Goal: Task Accomplishment & Management: Complete application form

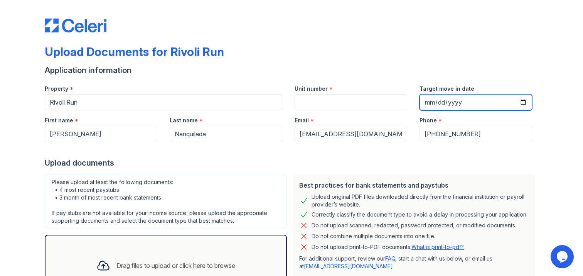
click at [448, 103] on input "Target move in date" at bounding box center [475, 102] width 113 height 16
click at [439, 99] on input "Target move in date" at bounding box center [475, 102] width 113 height 16
type input "[DATE]"
click at [360, 27] on div at bounding box center [291, 17] width 493 height 29
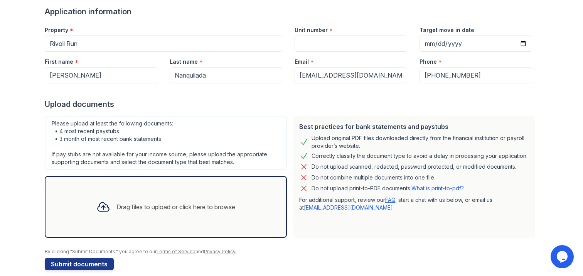
scroll to position [68, 0]
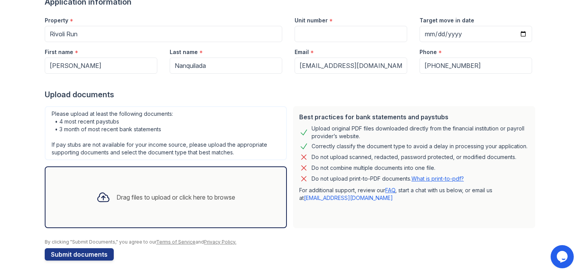
click at [140, 194] on div "Drag files to upload or click here to browse" at bounding box center [175, 196] width 119 height 9
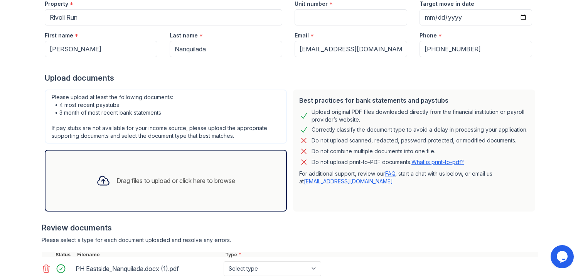
scroll to position [141, 0]
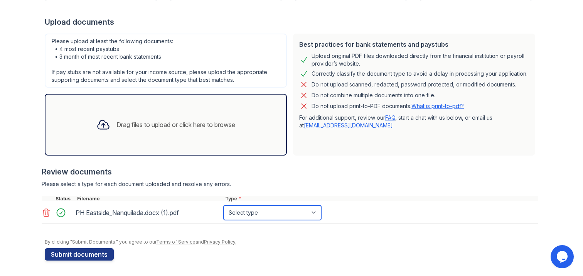
select select "offer_letter"
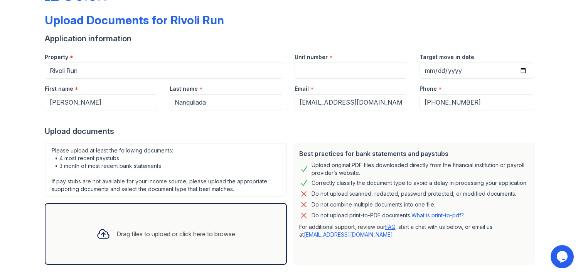
scroll to position [33, 0]
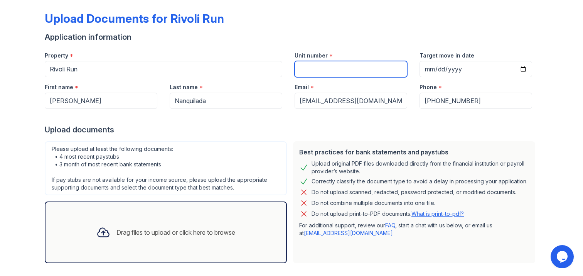
click at [340, 68] on input "Unit number" at bounding box center [350, 69] width 113 height 16
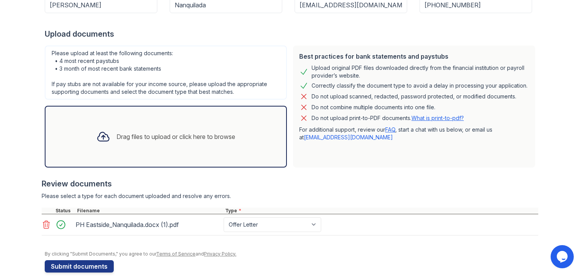
scroll to position [141, 0]
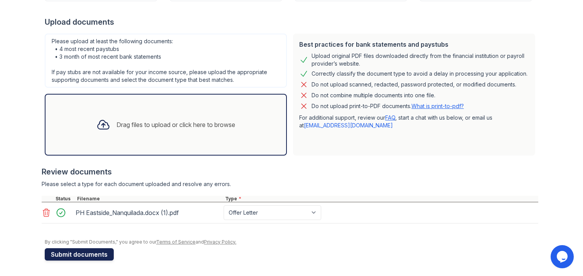
type input "102"
click at [65, 254] on button "Submit documents" at bounding box center [79, 254] width 69 height 12
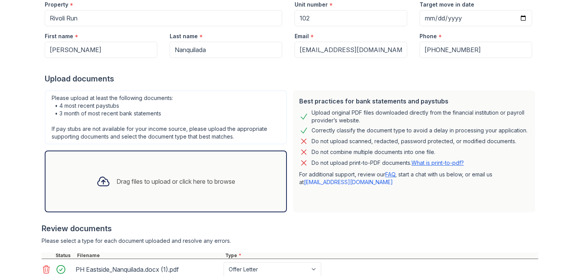
scroll to position [187, 0]
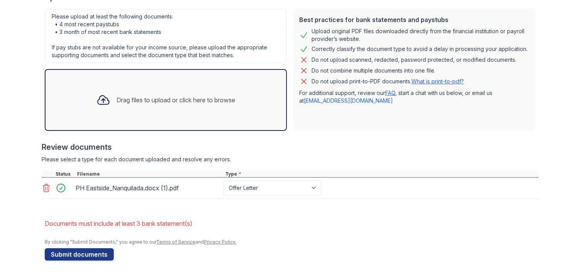
click at [188, 103] on div "Drag files to upload or click here to browse" at bounding box center [175, 99] width 119 height 9
click at [170, 106] on div "Drag files to upload or click here to browse" at bounding box center [165, 100] width 151 height 26
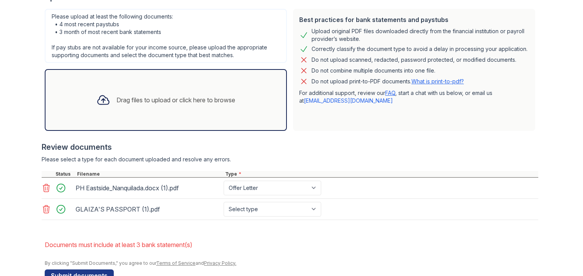
click at [156, 98] on div "Drag files to upload or click here to browse" at bounding box center [175, 99] width 119 height 9
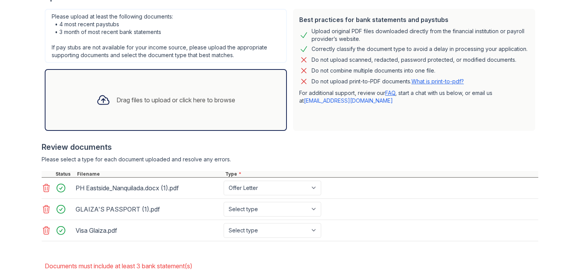
scroll to position [229, 0]
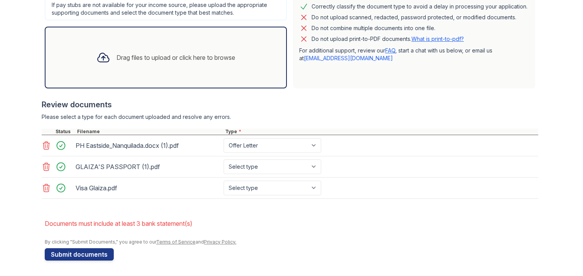
drag, startPoint x: 84, startPoint y: 254, endPoint x: 203, endPoint y: 227, distance: 122.0
click at [201, 232] on form "Application information Property * Rivoli Run Unit number * 102 Target move in …" at bounding box center [291, 58] width 493 height 403
select select "other"
click at [82, 255] on button "Submit documents" at bounding box center [79, 254] width 69 height 12
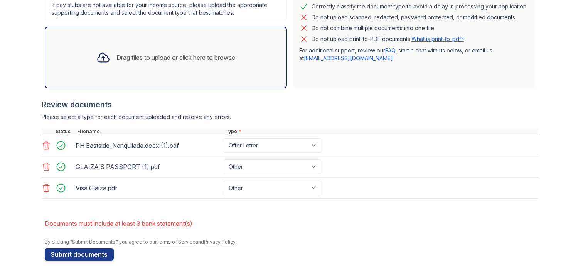
click at [251, 158] on div "GLAIZA'S PASSPORT (1).pdf Paystub Bank Statement Offer Letter Tax Documents Ben…" at bounding box center [290, 166] width 496 height 21
click at [279, 210] on form "Application information Property * Rivoli Run Unit number * 102 Target move in …" at bounding box center [291, 58] width 493 height 403
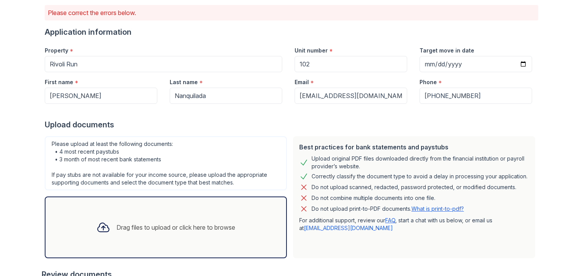
scroll to position [17, 0]
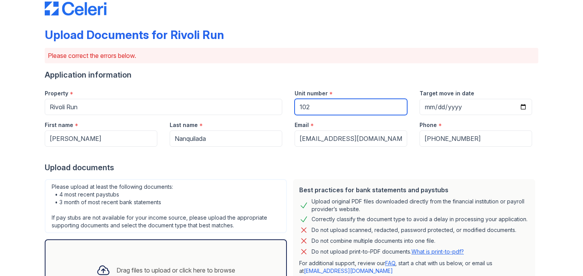
click at [313, 110] on input "102" at bounding box center [350, 107] width 113 height 16
type input "1022"
click at [336, 162] on div "Upload documents" at bounding box center [291, 167] width 493 height 11
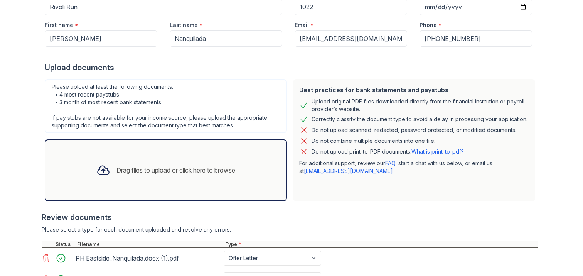
scroll to position [228, 0]
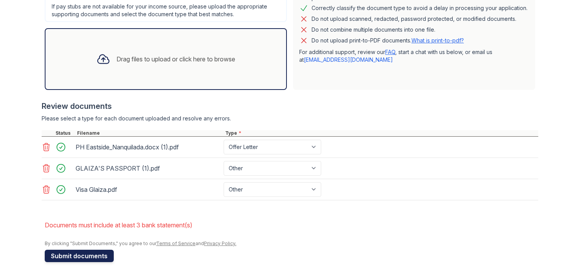
click at [67, 256] on button "Submit documents" at bounding box center [79, 255] width 69 height 12
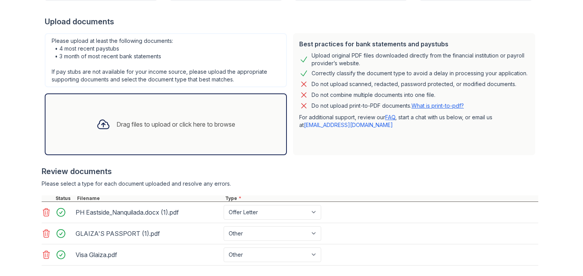
scroll to position [229, 0]
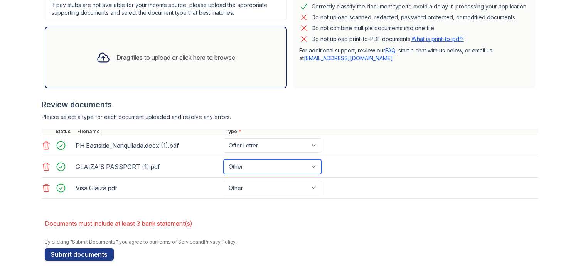
select select "offer_letter"
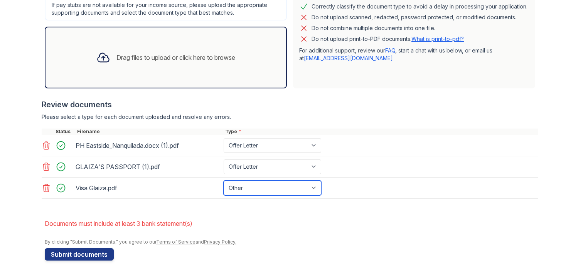
select select "bank_statement"
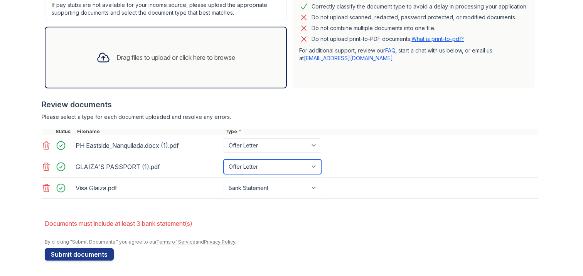
select select "bank_statement"
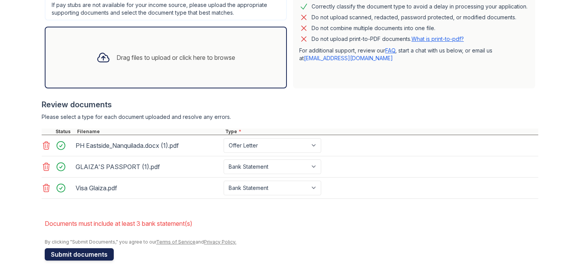
click at [84, 254] on button "Submit documents" at bounding box center [79, 254] width 69 height 12
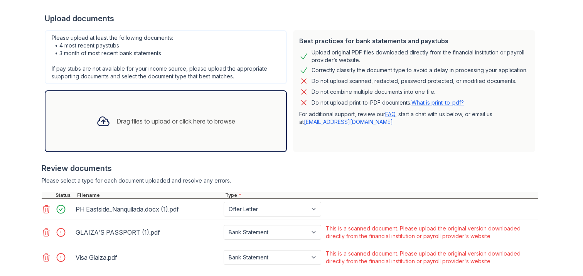
scroll to position [237, 0]
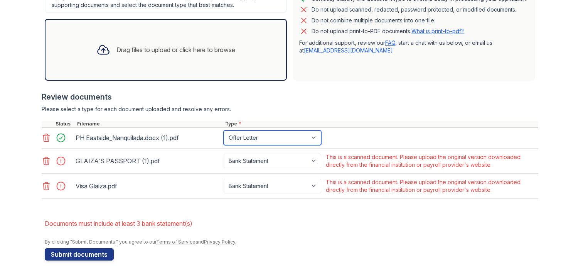
select select "bank_statement"
click at [270, 207] on form "Application information Property * Rivoli Run Unit number * 1022 Target move in…" at bounding box center [291, 54] width 493 height 411
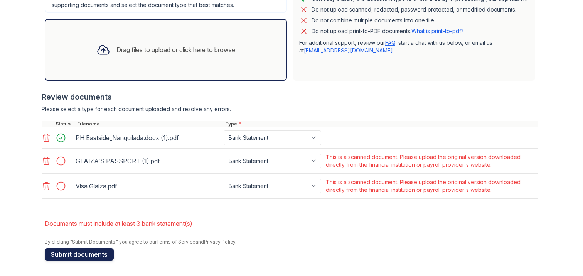
click at [74, 254] on button "Submit documents" at bounding box center [79, 254] width 69 height 12
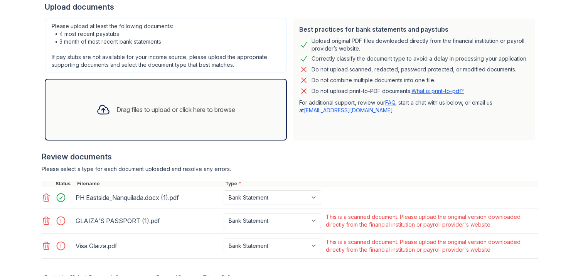
scroll to position [192, 0]
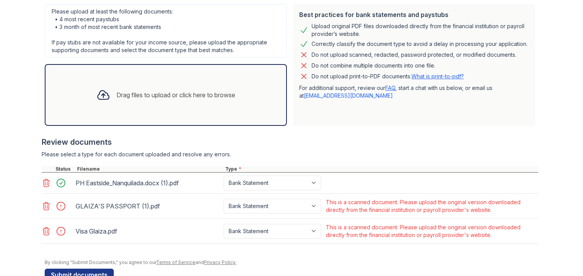
click at [143, 207] on div "GLAIZA'S PASSPORT (1).pdf" at bounding box center [148, 206] width 145 height 12
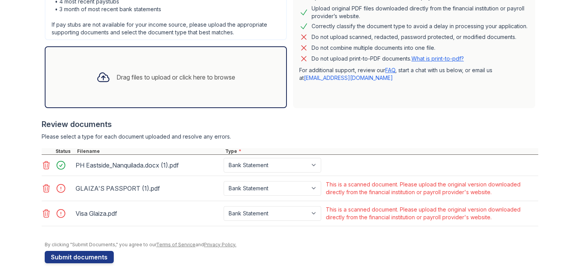
click at [43, 214] on icon at bounding box center [46, 213] width 9 height 9
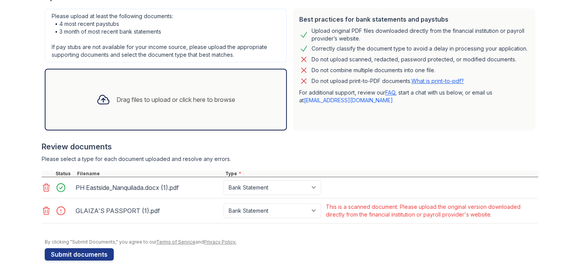
click at [42, 210] on icon at bounding box center [46, 210] width 9 height 9
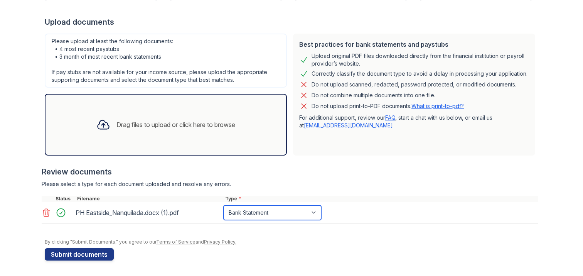
select select "offer_letter"
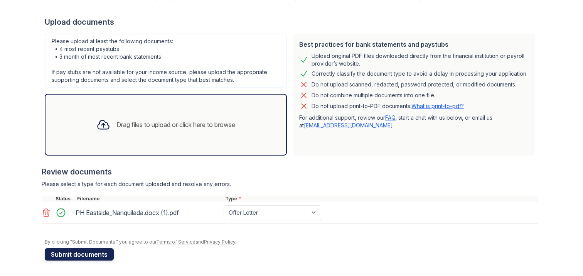
click at [79, 252] on button "Submit documents" at bounding box center [79, 254] width 69 height 12
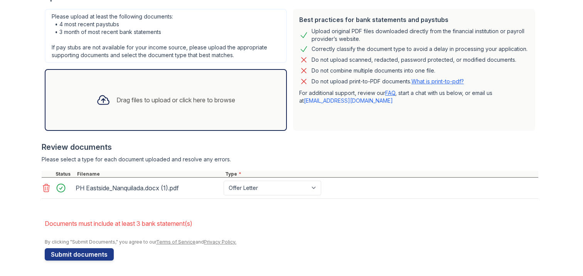
scroll to position [185, 0]
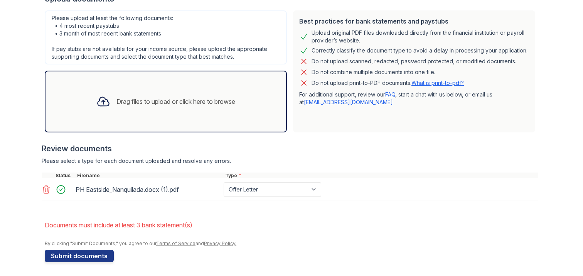
click at [96, 224] on li "Documents must include at least 3 bank statement(s)" at bounding box center [291, 224] width 493 height 15
click at [94, 229] on li "Documents must include at least 3 bank statement(s)" at bounding box center [291, 224] width 493 height 15
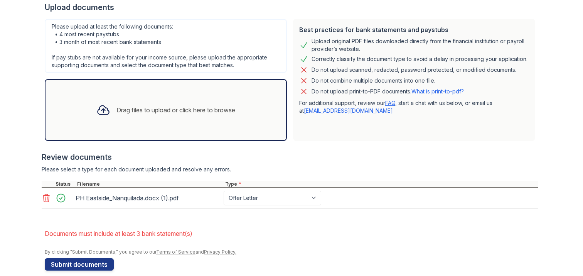
scroll to position [187, 0]
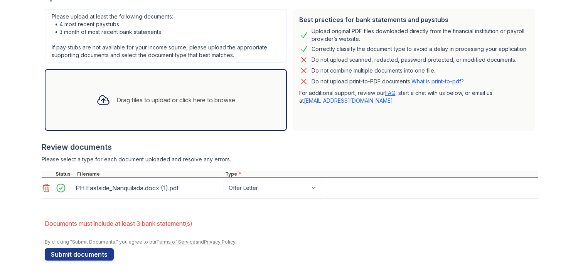
click at [88, 210] on form "Application information Property * Rivoli Run Unit number * 1022 Target move in…" at bounding box center [291, 79] width 493 height 361
click at [43, 187] on icon at bounding box center [46, 187] width 9 height 9
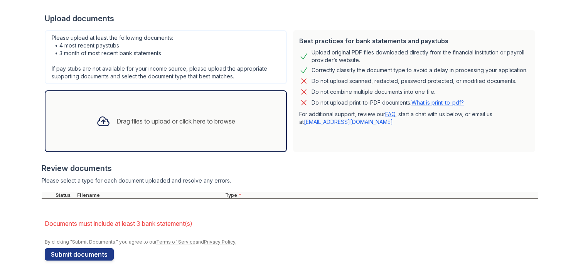
click at [113, 133] on div "Drag files to upload or click here to browse" at bounding box center [165, 121] width 151 height 26
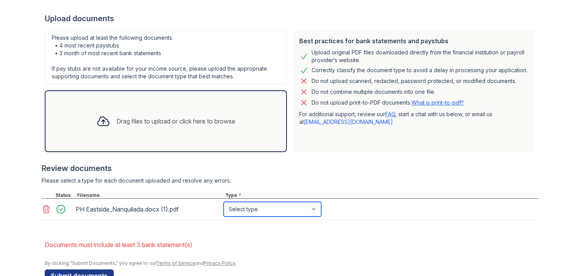
select select "offer_letter"
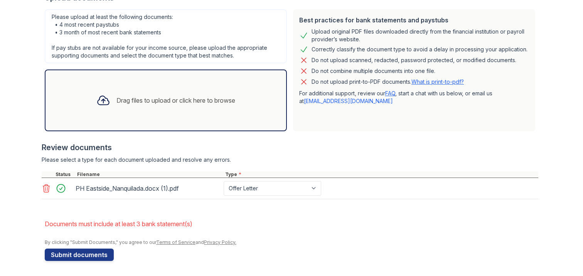
click at [142, 104] on div "Drag files to upload or click here to browse" at bounding box center [175, 100] width 119 height 9
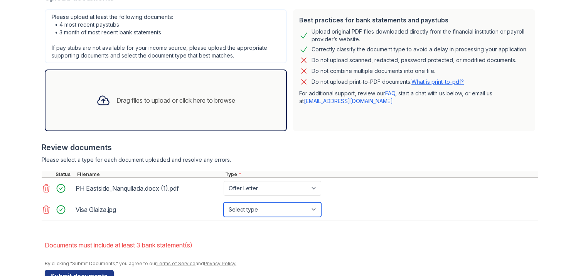
select select "other"
click at [375, 234] on form "Application information Property * Rivoli Run Unit number * 1022 Target move in…" at bounding box center [291, 91] width 493 height 382
click at [154, 98] on div "Drag files to upload or click here to browse" at bounding box center [175, 100] width 119 height 9
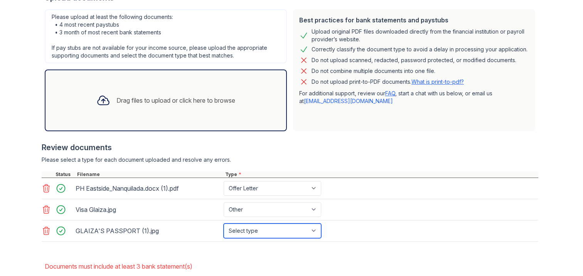
select select "other"
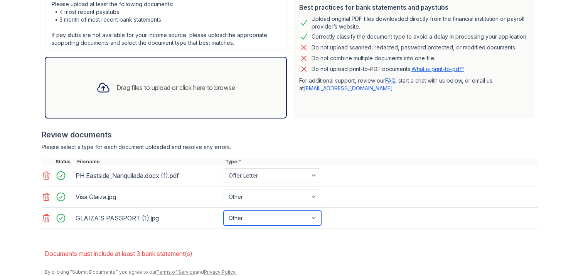
scroll to position [227, 0]
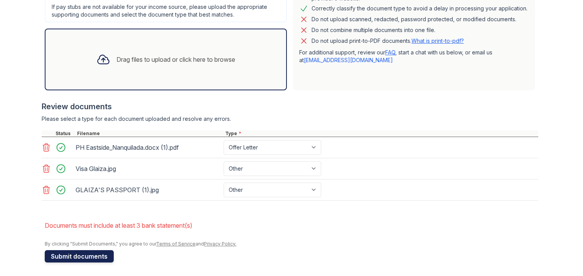
click at [95, 256] on button "Submit documents" at bounding box center [79, 256] width 69 height 12
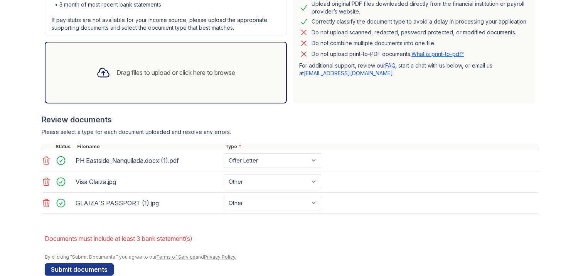
scroll to position [229, 0]
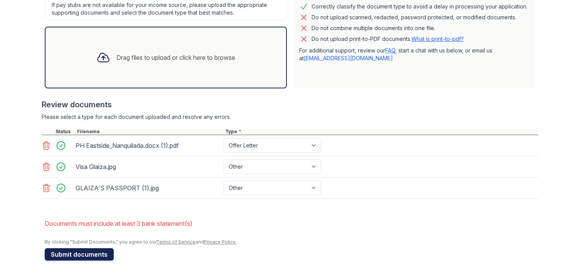
click at [80, 256] on button "Submit documents" at bounding box center [79, 254] width 69 height 12
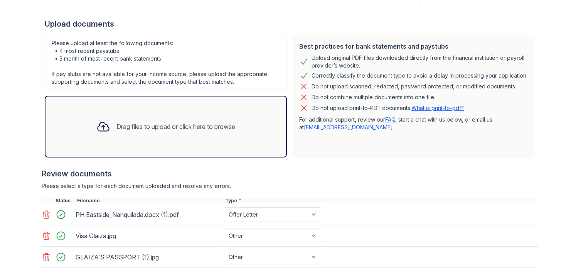
scroll to position [178, 0]
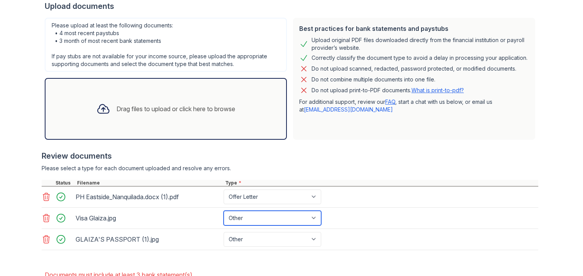
select select "bank_statement"
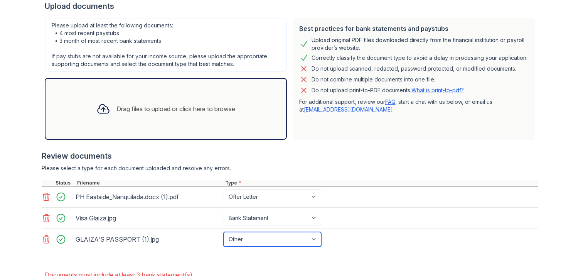
select select "bank_statement"
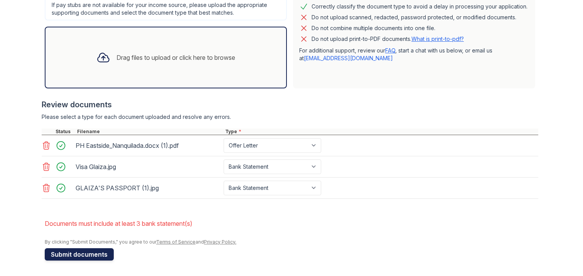
click at [93, 254] on button "Submit documents" at bounding box center [79, 254] width 69 height 12
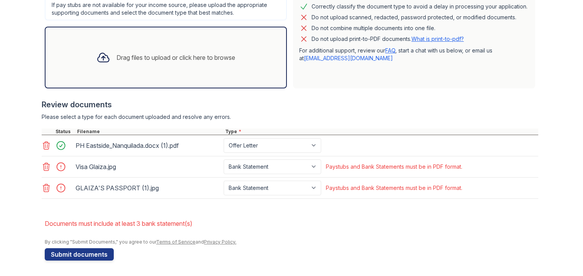
click at [160, 60] on div "Drag files to upload or click here to browse" at bounding box center [175, 57] width 119 height 9
click at [147, 62] on div "Drag files to upload or click here to browse" at bounding box center [165, 57] width 151 height 26
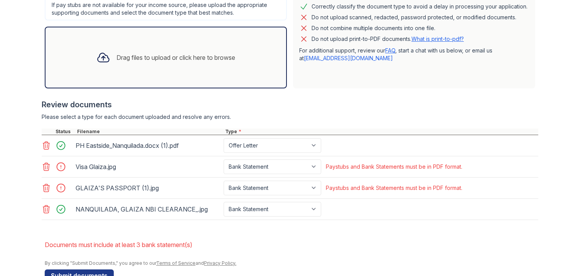
click at [43, 188] on icon at bounding box center [46, 188] width 7 height 8
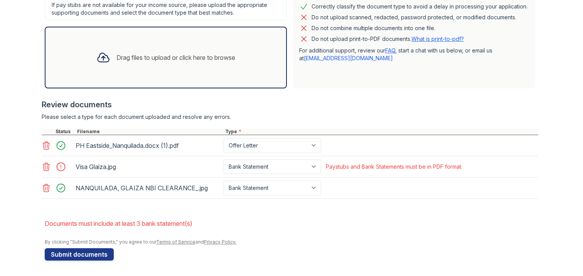
click at [43, 165] on icon at bounding box center [46, 166] width 9 height 9
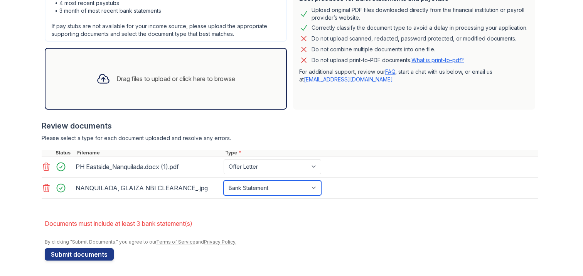
select select "other"
click at [184, 72] on div "Drag files to upload or click here to browse" at bounding box center [165, 79] width 151 height 26
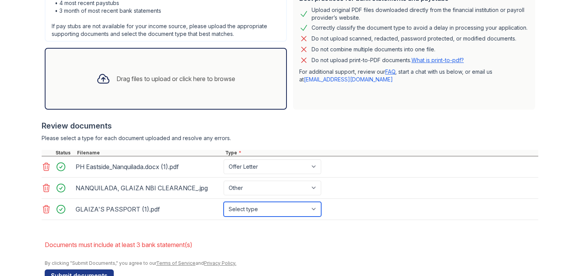
select select "other"
click at [183, 84] on div "Drag files to upload or click here to browse" at bounding box center [165, 79] width 151 height 26
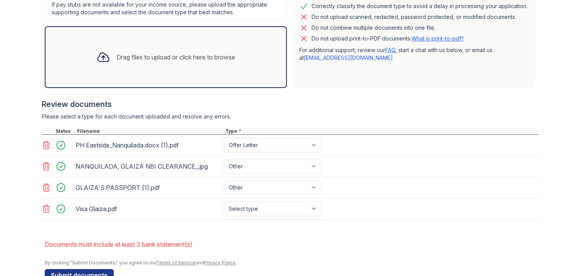
scroll to position [231, 0]
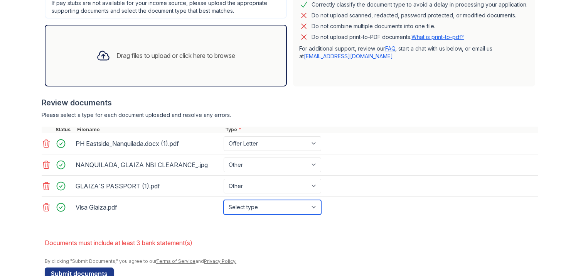
select select "bank_statement"
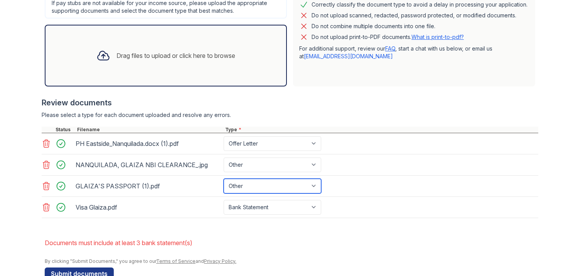
select select "bank_statement"
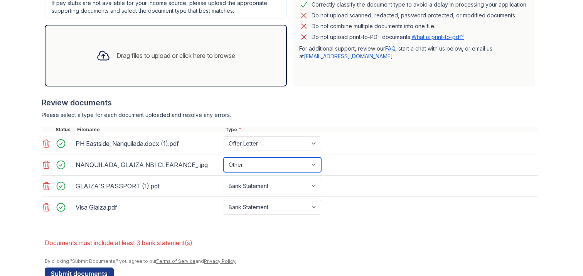
select select "bank_statement"
click at [292, 230] on form "Application information Property * Rivoli Run Unit number * 1022 Target move in…" at bounding box center [291, 67] width 493 height 424
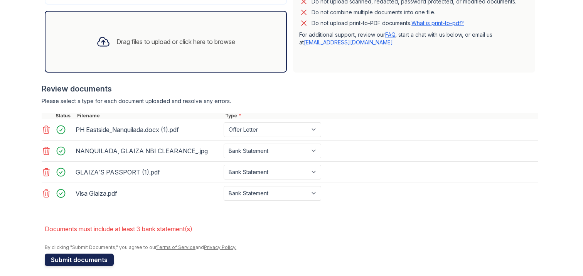
click at [73, 261] on button "Submit documents" at bounding box center [79, 259] width 69 height 12
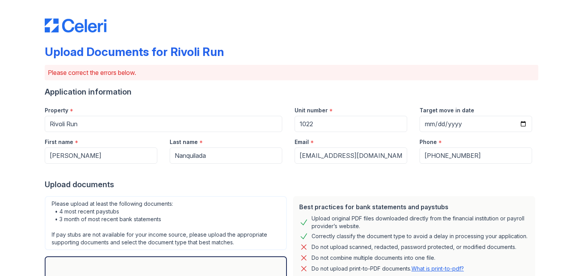
scroll to position [234, 0]
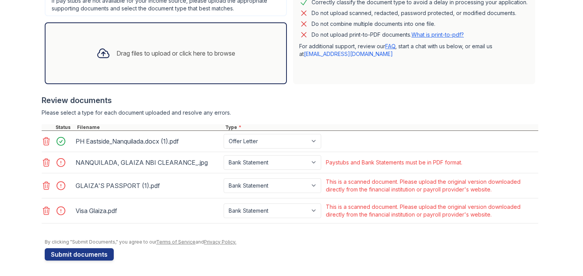
click at [43, 160] on icon at bounding box center [46, 162] width 7 height 8
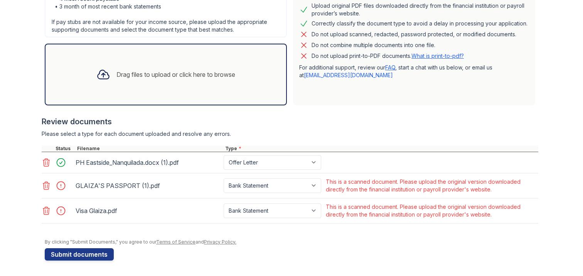
scroll to position [212, 0]
click at [43, 188] on icon at bounding box center [46, 186] width 7 height 8
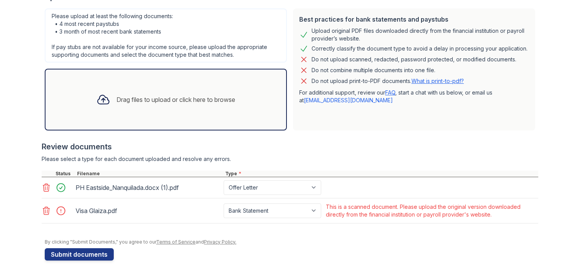
click at [45, 209] on icon at bounding box center [46, 210] width 9 height 9
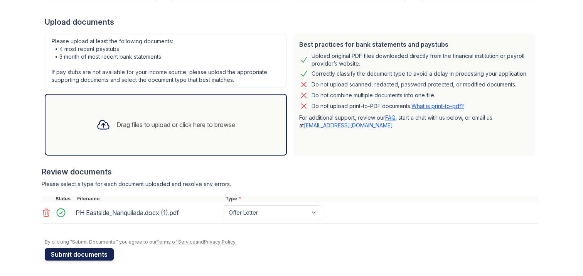
click at [76, 258] on button "Submit documents" at bounding box center [79, 254] width 69 height 12
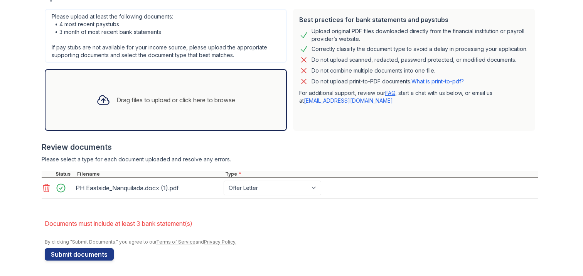
scroll to position [0, 0]
